Goal: Check status: Check status

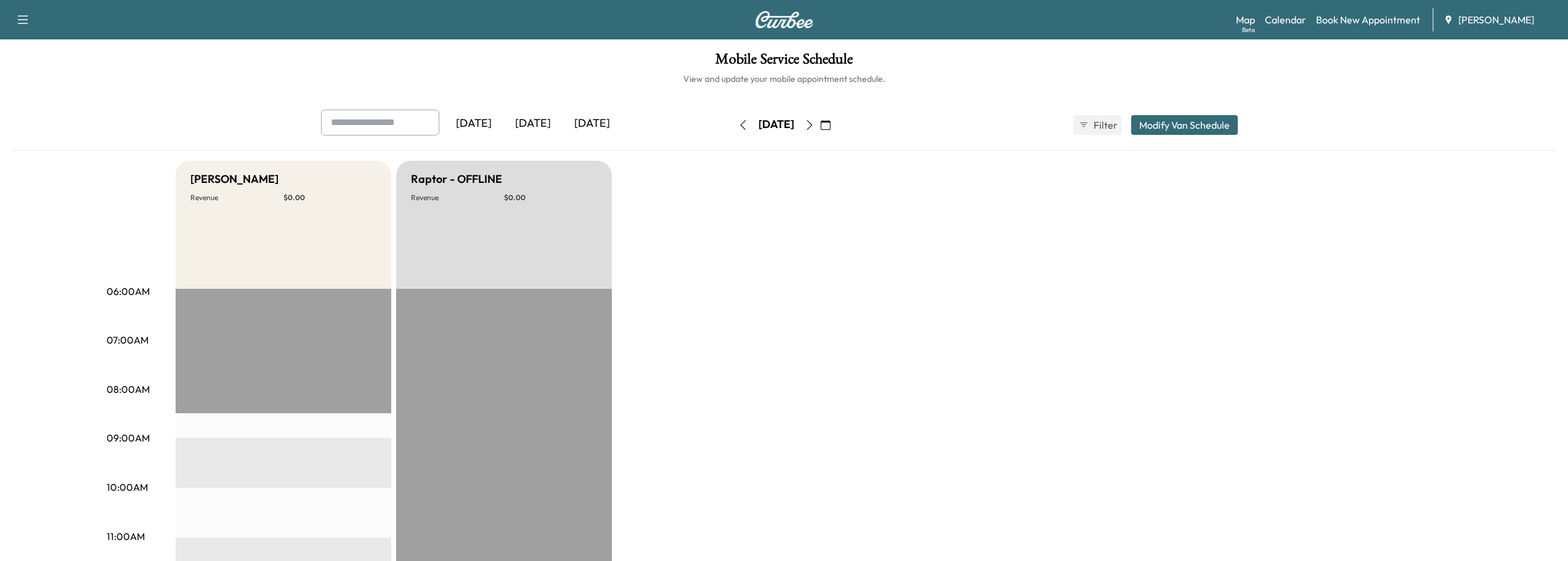
click at [814, 127] on icon "button" at bounding box center [809, 125] width 10 height 10
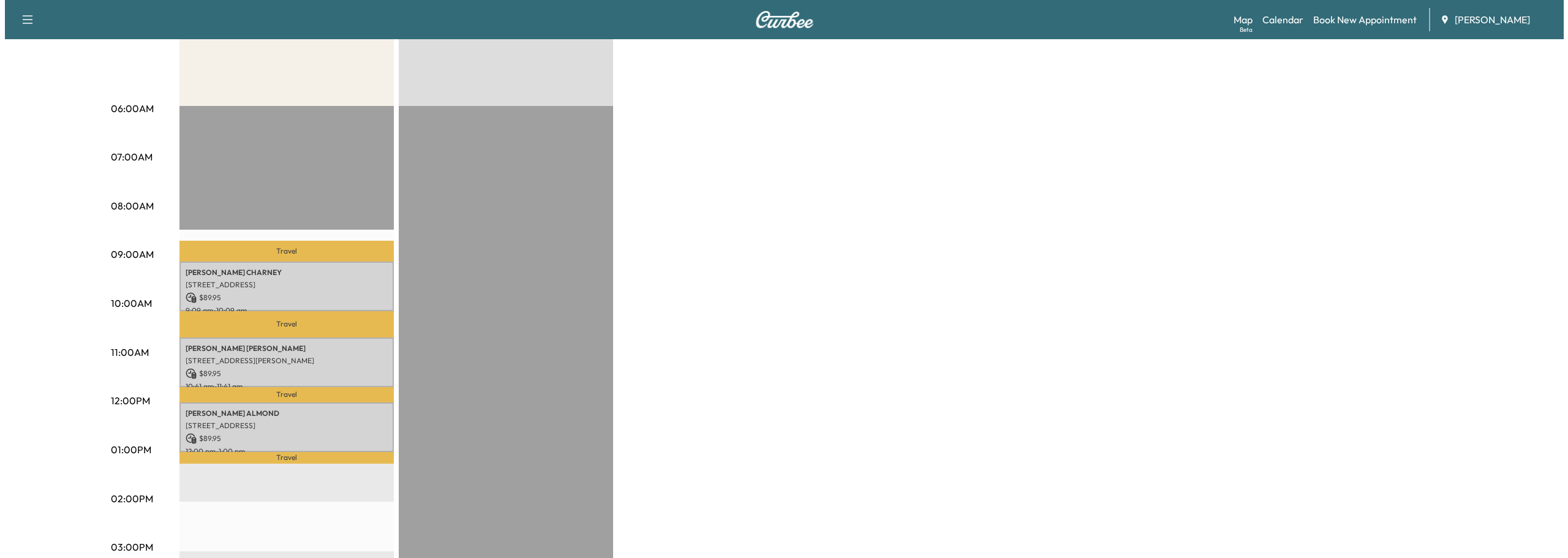
scroll to position [184, 0]
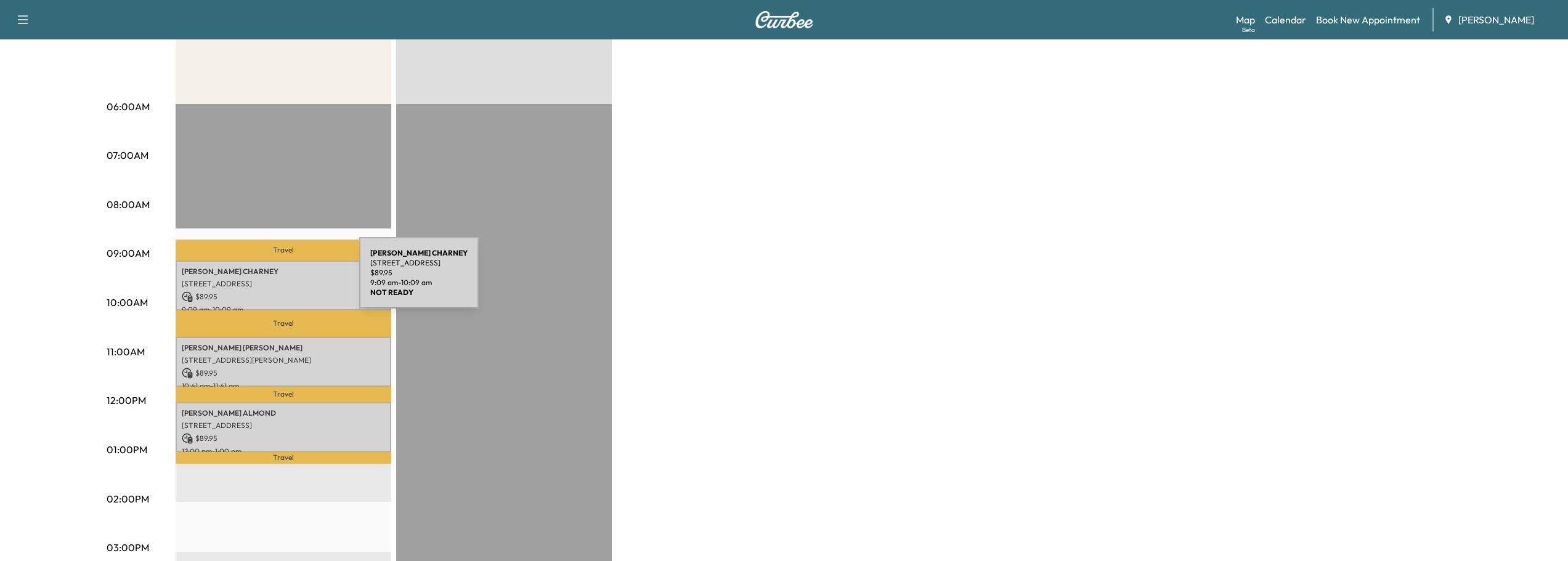
click at [266, 280] on p "[STREET_ADDRESS]" at bounding box center [283, 283] width 204 height 10
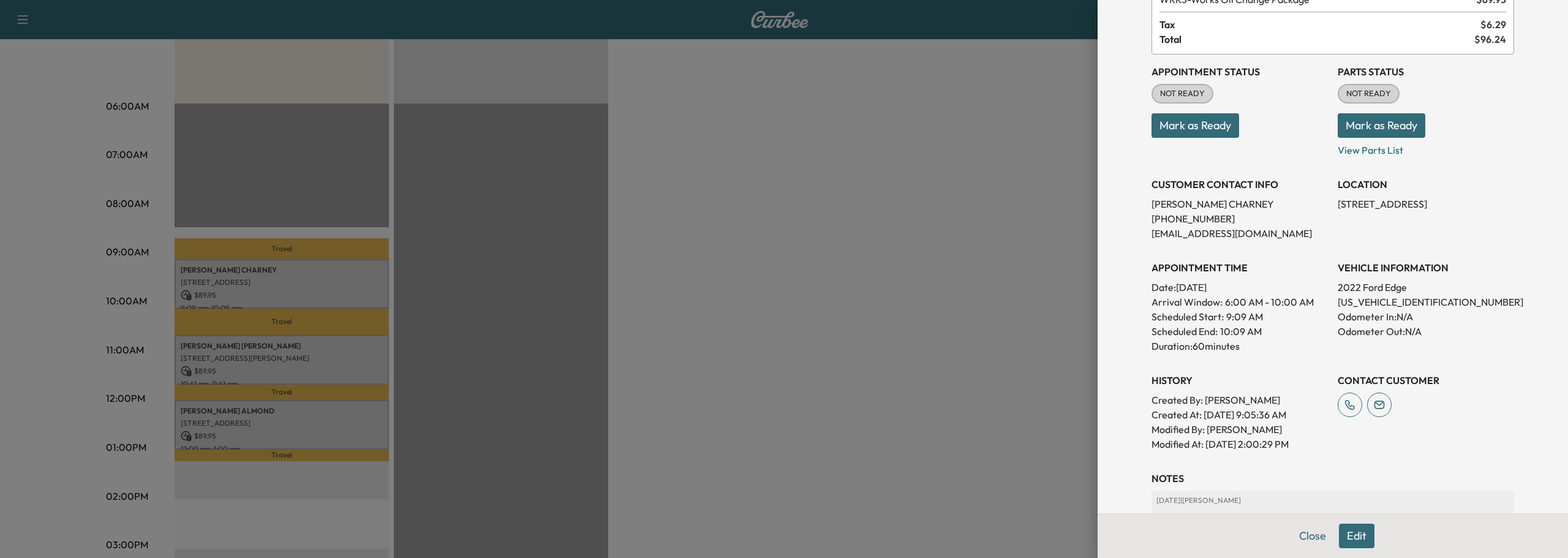
scroll to position [62, 0]
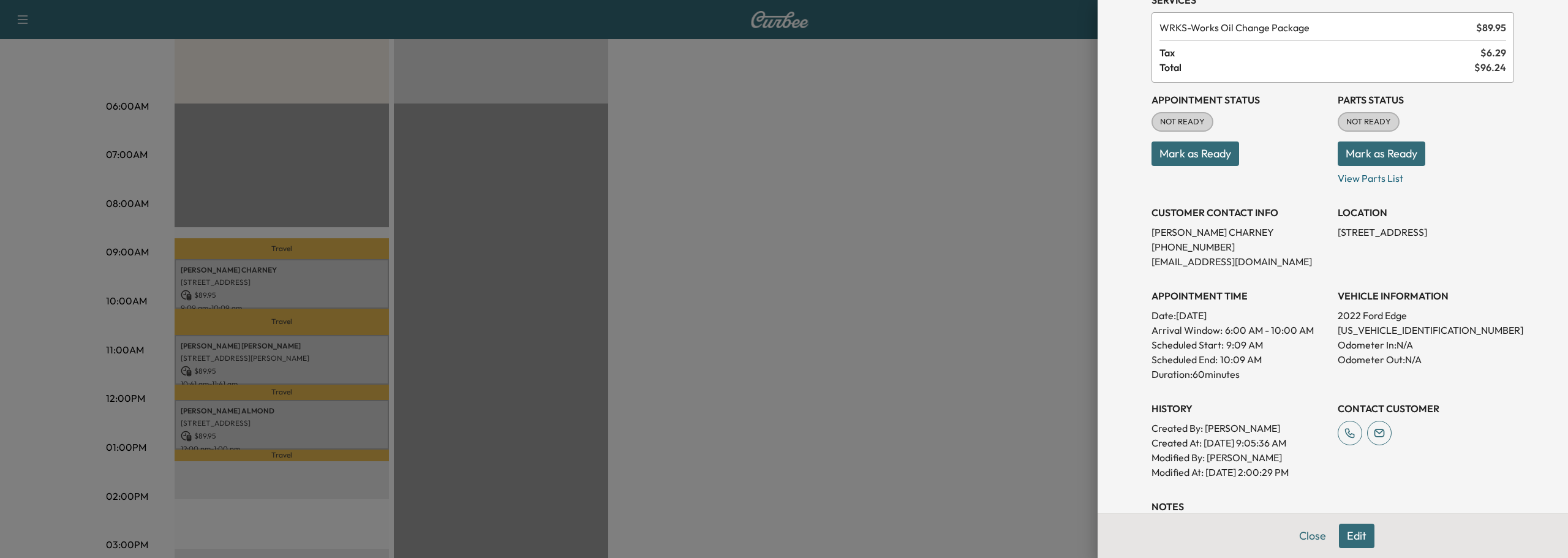
drag, startPoint x: 1283, startPoint y: 195, endPoint x: 1272, endPoint y: 280, distance: 85.7
click at [1272, 280] on div "APPOINTMENT TIME Date: [DATE] Arrival Window: 6:00 AM - 10:00 AM Scheduled Star…" at bounding box center [1240, 330] width 176 height 103
drag, startPoint x: 1326, startPoint y: 330, endPoint x: 1429, endPoint y: 333, distance: 103.0
click at [1429, 333] on div "Appointment Status NOT READY Mark as Ready Parts Status NOT READY Mark as Ready…" at bounding box center [1333, 281] width 363 height 397
copy p "[US_VEHICLE_IDENTIFICATION_NUMBER]"
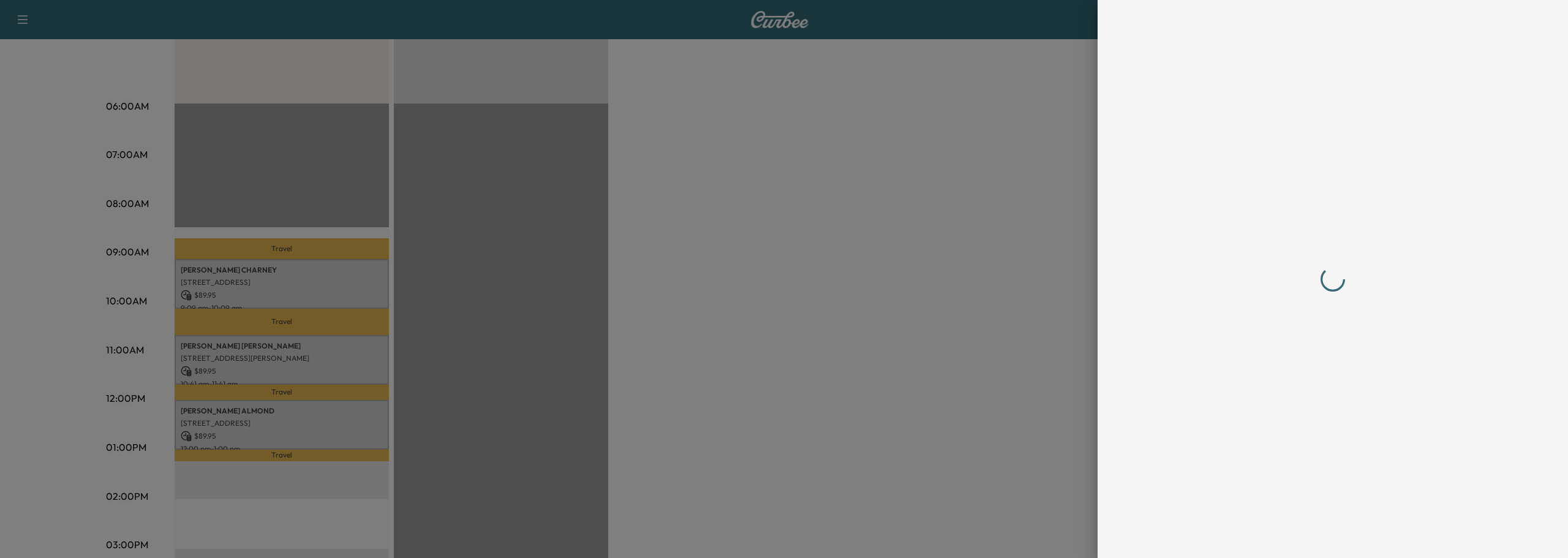
scroll to position [0, 0]
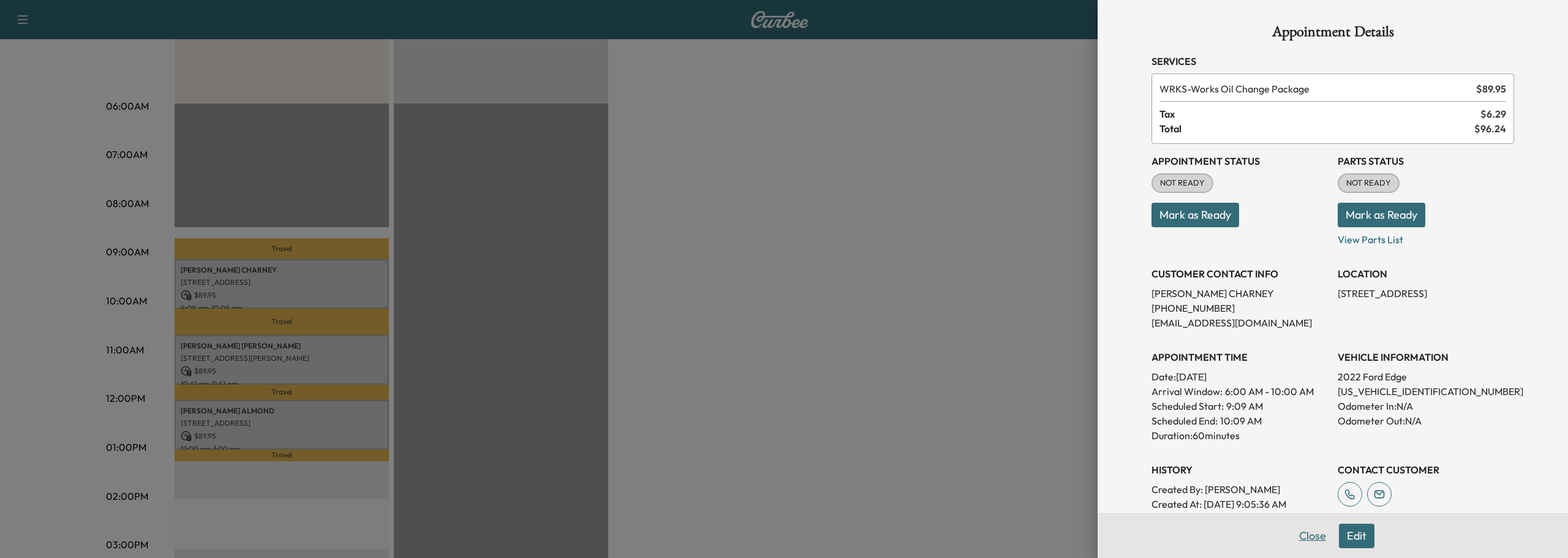
click at [1311, 534] on button "Close" at bounding box center [1313, 536] width 43 height 24
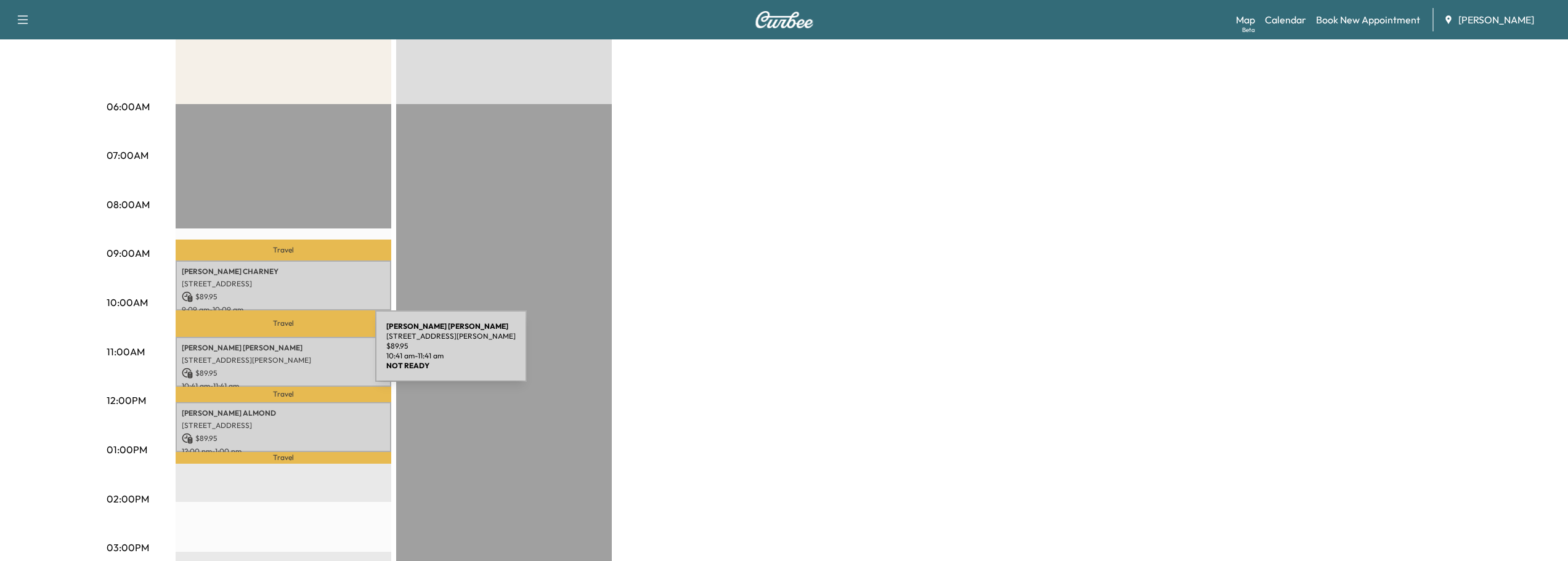
click at [283, 356] on p "[STREET_ADDRESS][PERSON_NAME]" at bounding box center [283, 360] width 204 height 10
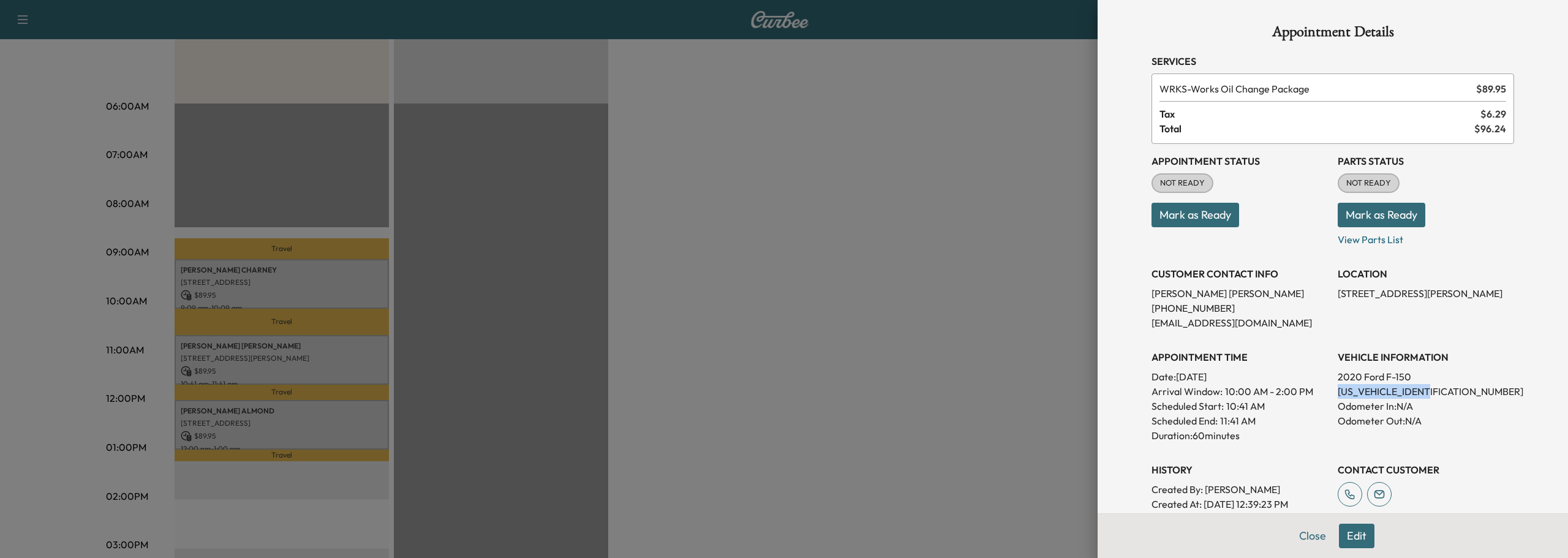
drag, startPoint x: 1326, startPoint y: 391, endPoint x: 1428, endPoint y: 391, distance: 102.0
click at [1428, 391] on div "Appointment Status NOT READY Mark as Ready Parts Status NOT READY Mark as Ready…" at bounding box center [1333, 342] width 363 height 397
copy p "[US_VEHICLE_IDENTIFICATION_NUMBER]"
click at [1301, 537] on button "Close" at bounding box center [1313, 536] width 43 height 24
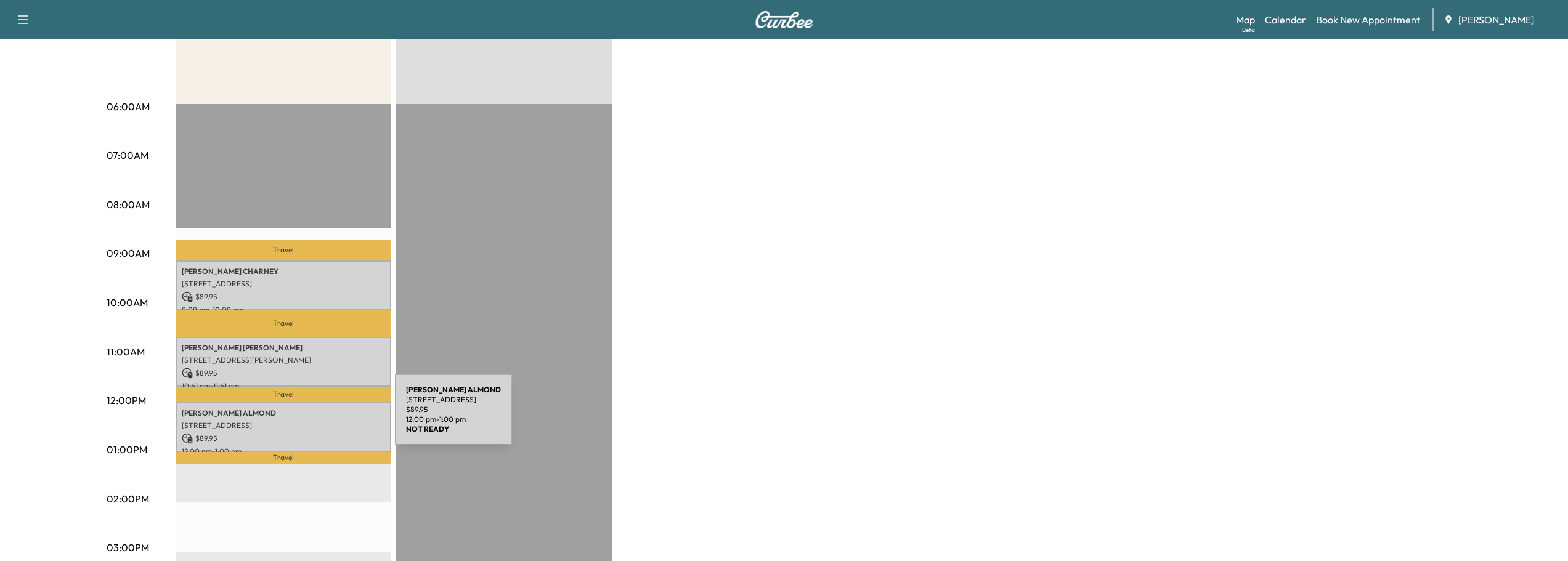
click at [302, 421] on p "[STREET_ADDRESS]" at bounding box center [283, 426] width 204 height 10
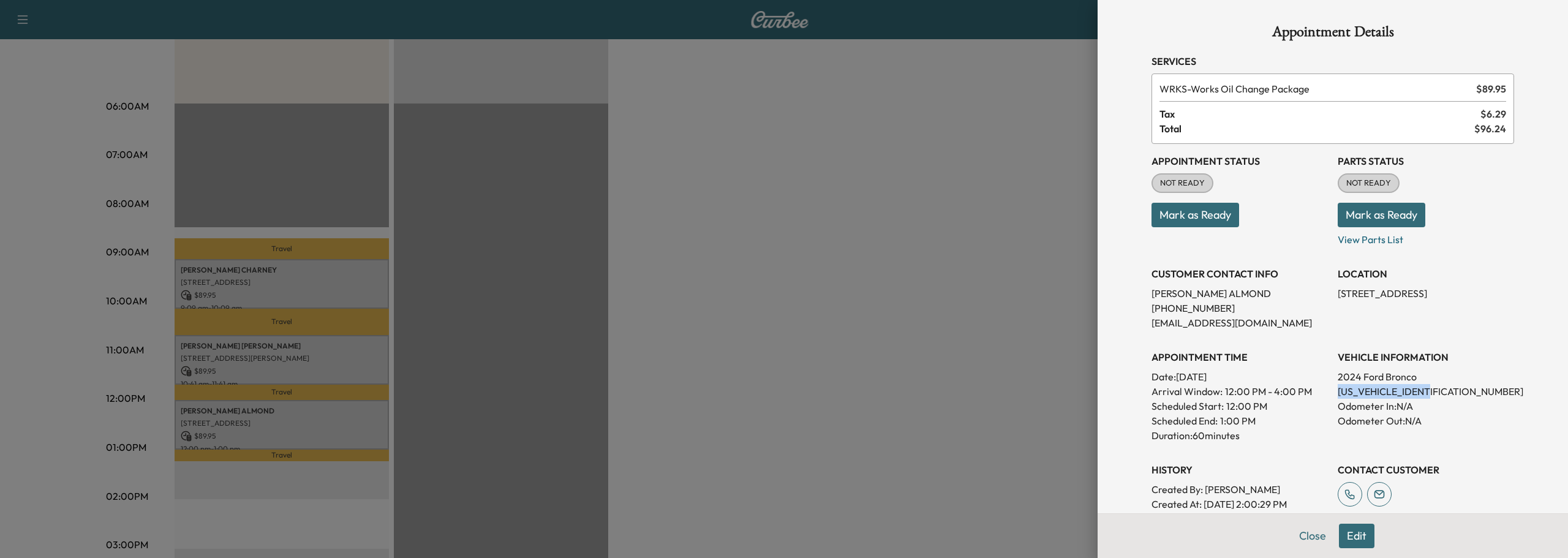
drag, startPoint x: 1329, startPoint y: 390, endPoint x: 1434, endPoint y: 395, distance: 105.1
click at [1434, 395] on p "[US_VEHICLE_IDENTIFICATION_NUMBER]" at bounding box center [1426, 391] width 176 height 15
copy p "[US_VEHICLE_IDENTIFICATION_NUMBER]"
click at [1296, 537] on button "Close" at bounding box center [1313, 536] width 43 height 24
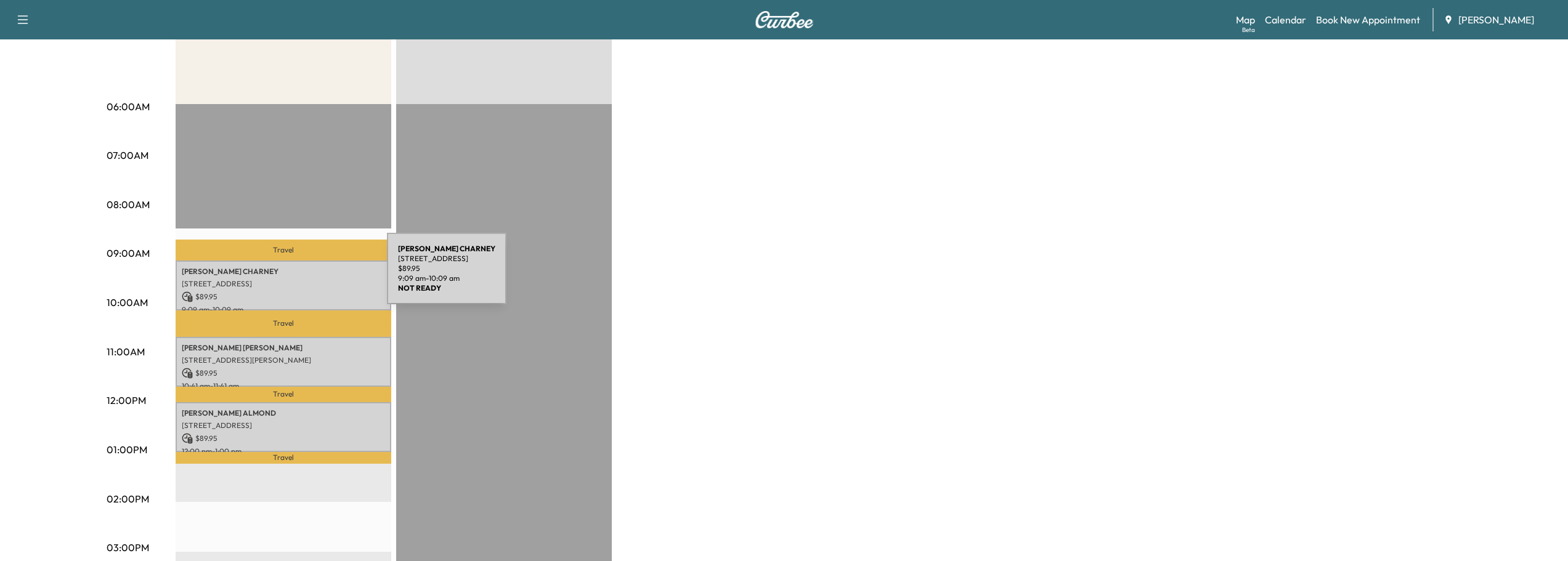
click at [294, 276] on div "[PERSON_NAME] [PERSON_NAME] [STREET_ADDRESS] $ 89.95 9:09 am - 10:09 am" at bounding box center [283, 285] width 216 height 50
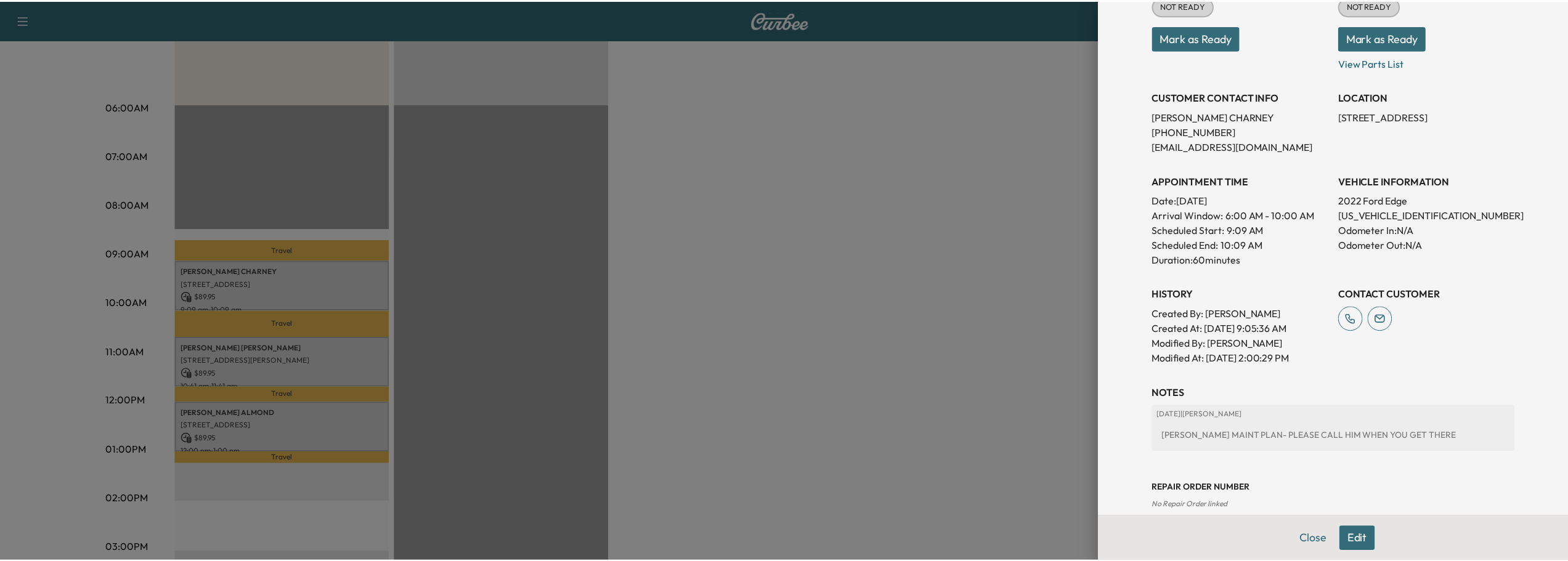
scroll to position [185, 0]
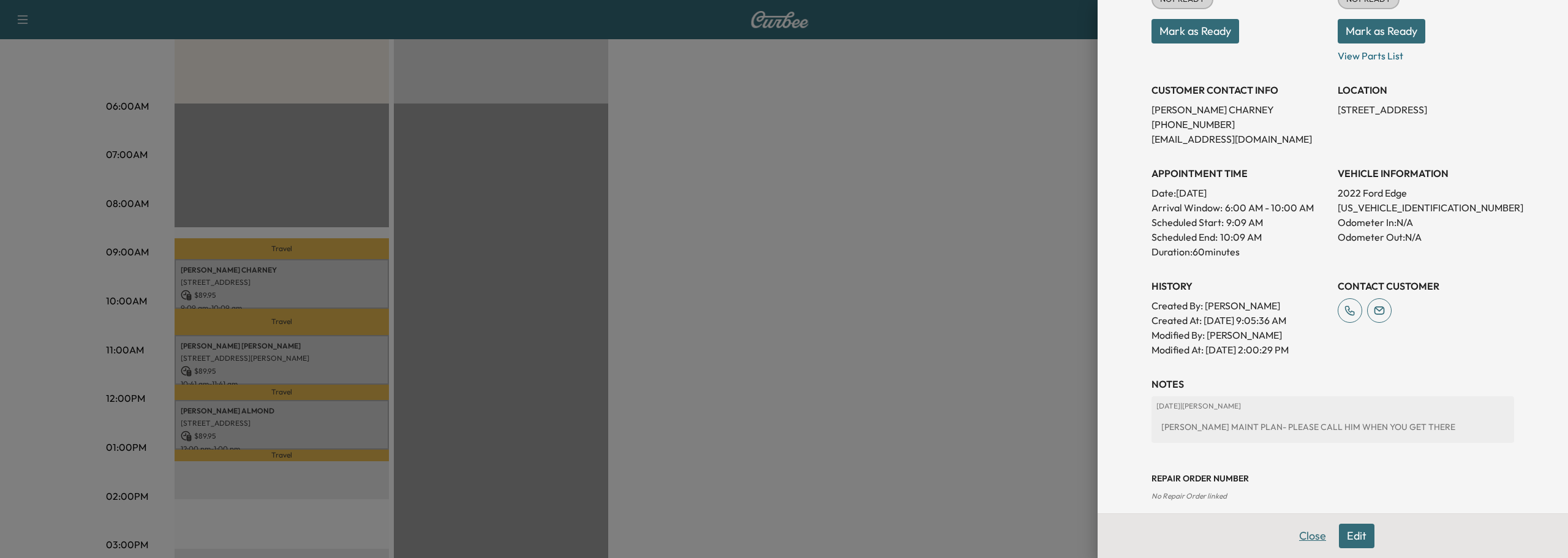
click at [1307, 534] on button "Close" at bounding box center [1313, 536] width 43 height 24
